Goal: Task Accomplishment & Management: Use online tool/utility

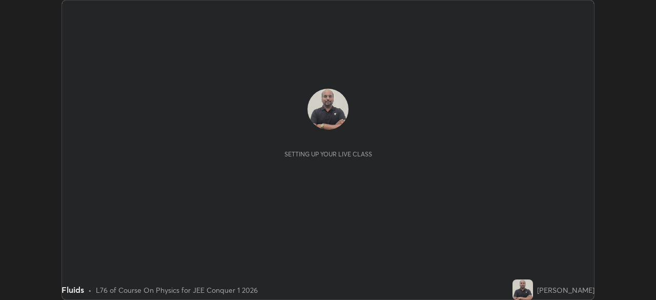
scroll to position [300, 656]
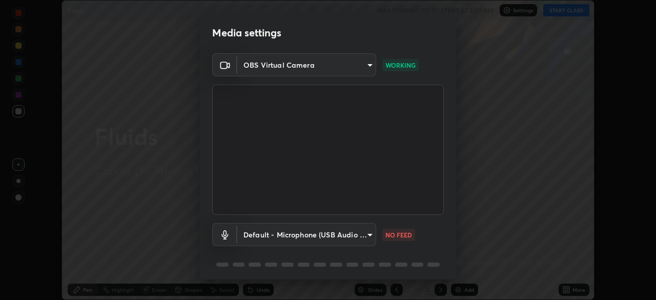
click at [519, 46] on div "Media settings OBS Virtual Camera 943ef58dcf03fa2787034e7b3a185571b240392170d0c…" at bounding box center [328, 150] width 656 height 300
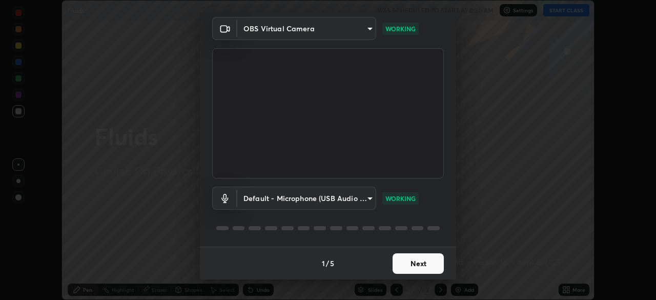
click at [406, 261] on button "Next" at bounding box center [418, 263] width 51 height 20
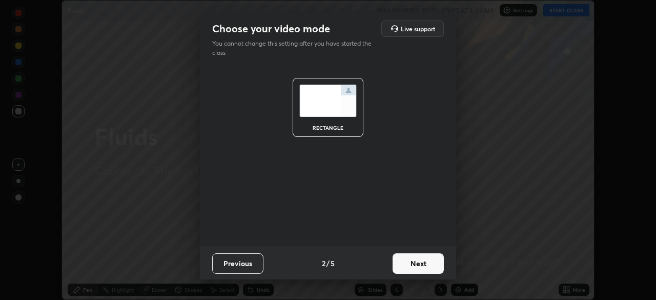
click at [413, 261] on button "Next" at bounding box center [418, 263] width 51 height 20
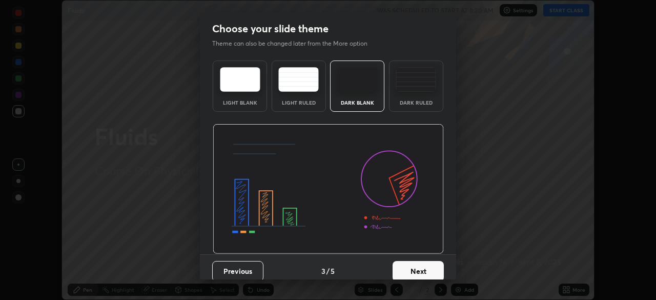
click at [415, 263] on button "Next" at bounding box center [418, 271] width 51 height 20
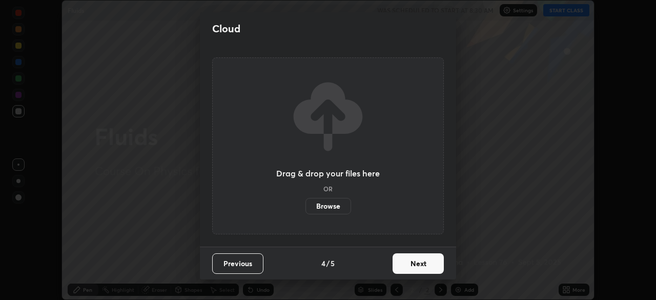
click at [414, 271] on button "Next" at bounding box center [418, 263] width 51 height 20
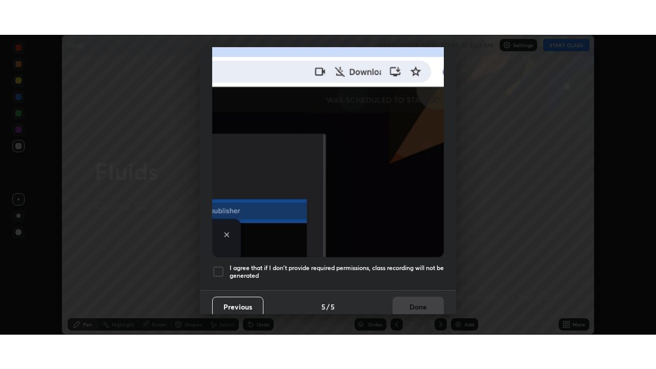
scroll to position [245, 0]
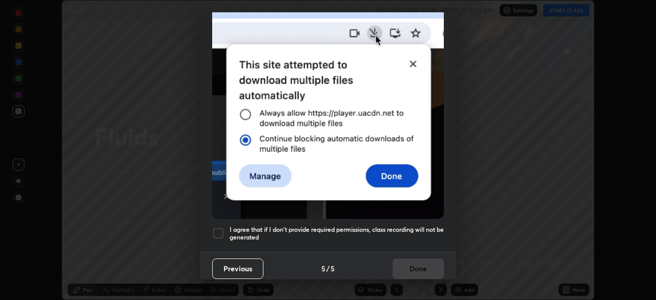
click at [217, 228] on div at bounding box center [218, 233] width 12 height 12
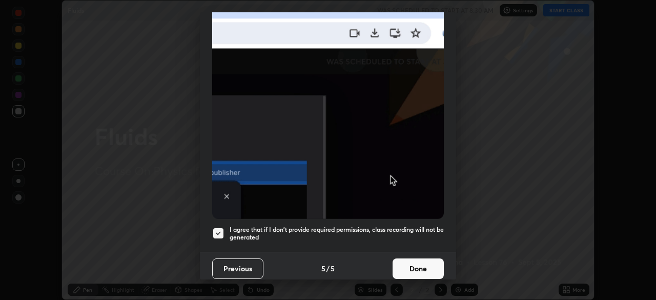
click at [414, 263] on button "Done" at bounding box center [418, 268] width 51 height 20
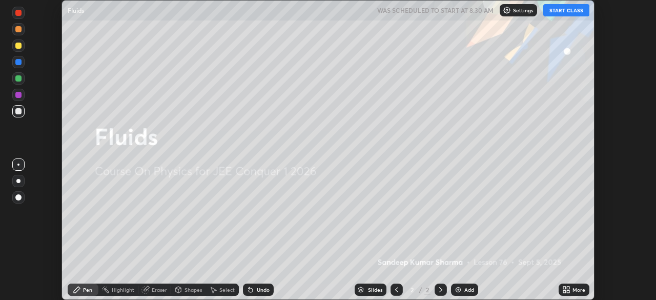
click at [564, 10] on button "START CLASS" at bounding box center [566, 10] width 46 height 12
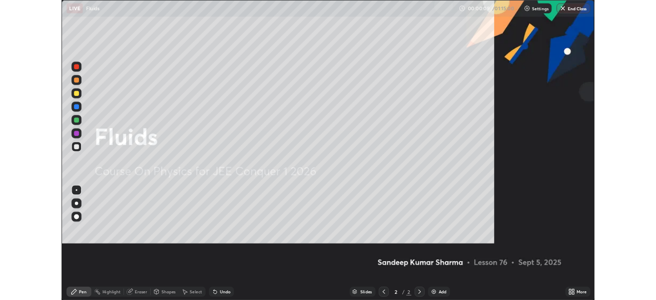
scroll to position [369, 656]
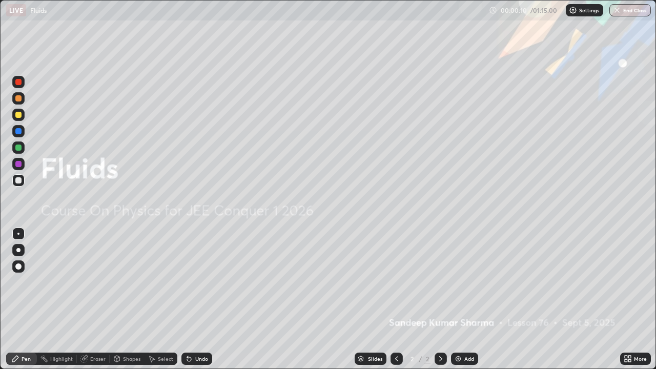
click at [201, 299] on div "Undo" at bounding box center [201, 358] width 13 height 5
click at [199, 299] on div "Undo" at bounding box center [201, 358] width 13 height 5
click at [629, 299] on icon at bounding box center [629, 357] width 3 height 3
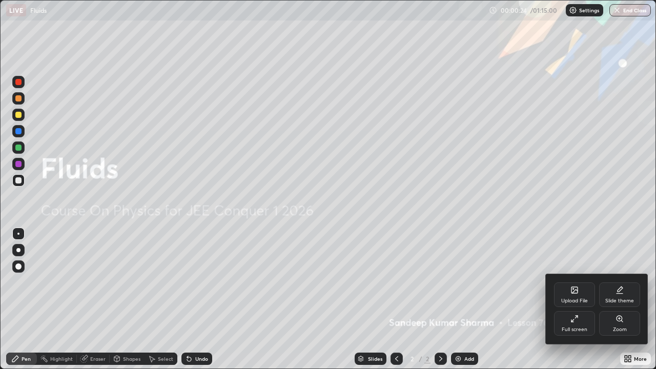
click at [566, 299] on div "Full screen" at bounding box center [574, 323] width 41 height 25
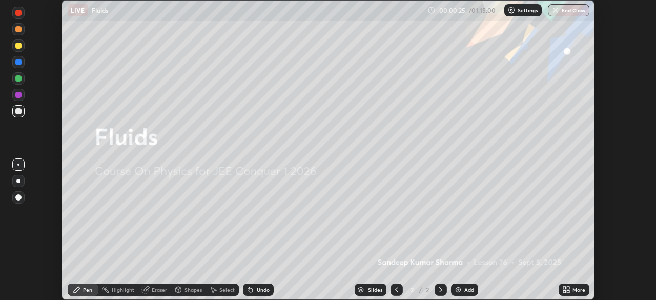
scroll to position [50947, 50590]
